Goal: Find specific page/section: Find specific page/section

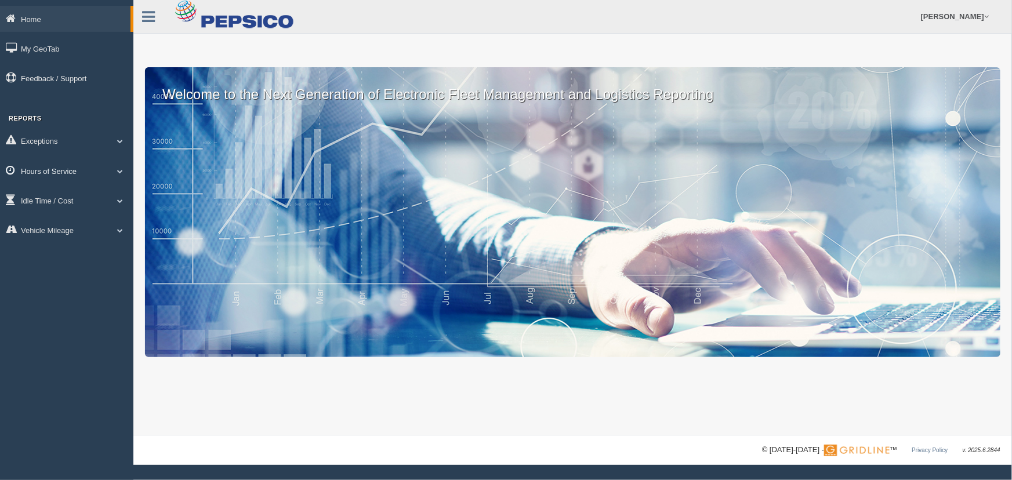
click at [117, 172] on span at bounding box center [119, 171] width 15 height 6
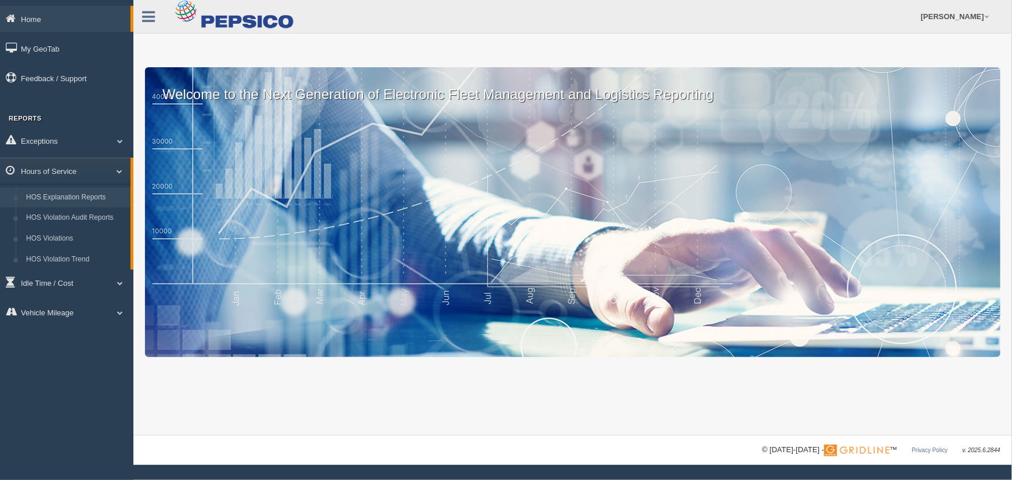
click at [105, 194] on link "HOS Explanation Reports" at bounding box center [76, 197] width 110 height 21
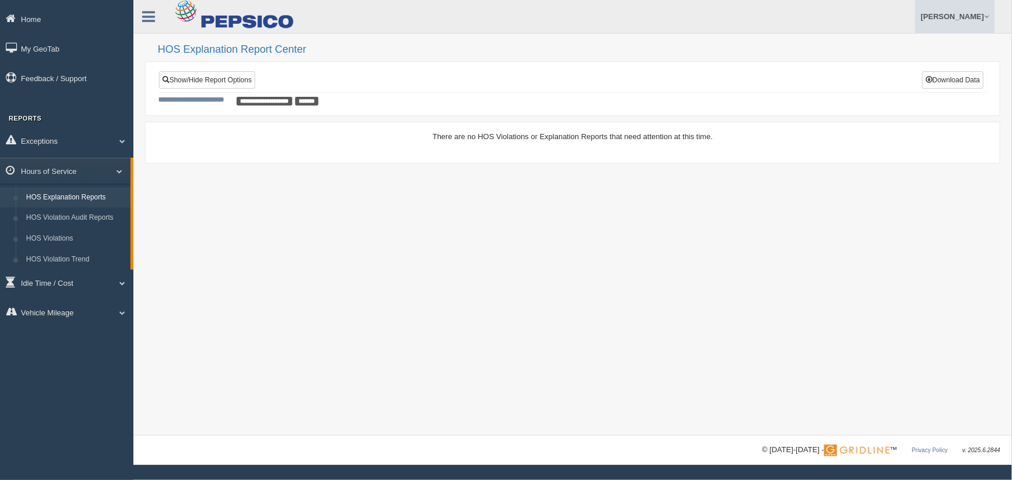
click at [967, 12] on link "[PERSON_NAME]" at bounding box center [954, 16] width 79 height 33
click at [884, 70] on link "Log Off" at bounding box center [930, 69] width 126 height 24
